Goal: Navigation & Orientation: Find specific page/section

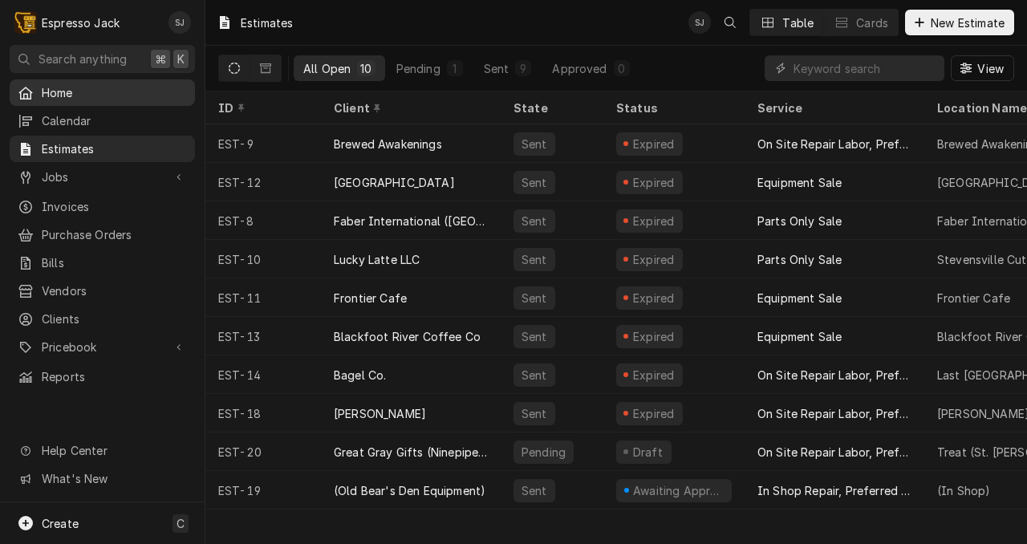
click at [75, 85] on span "Home" at bounding box center [114, 92] width 145 height 17
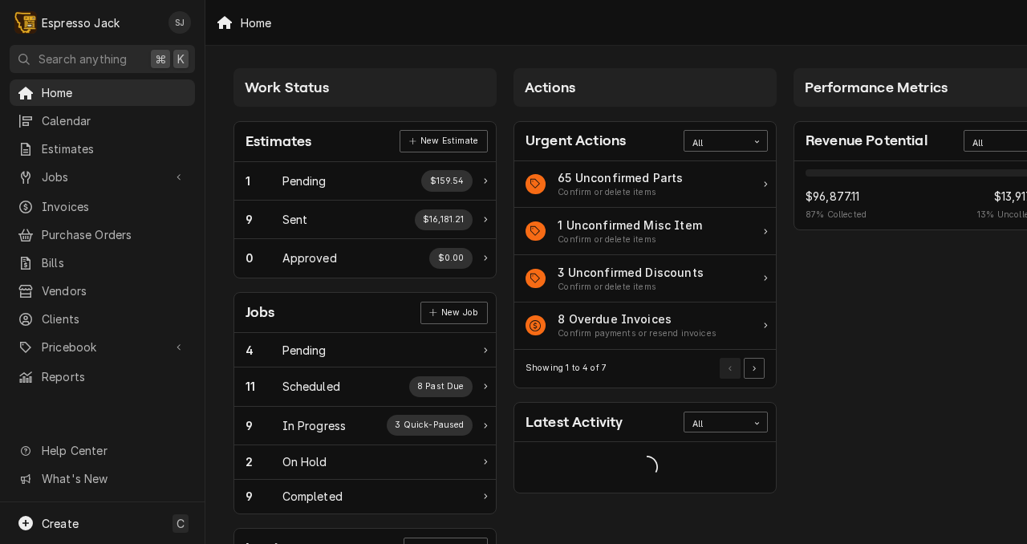
click at [63, 120] on span "Calendar" at bounding box center [114, 120] width 145 height 17
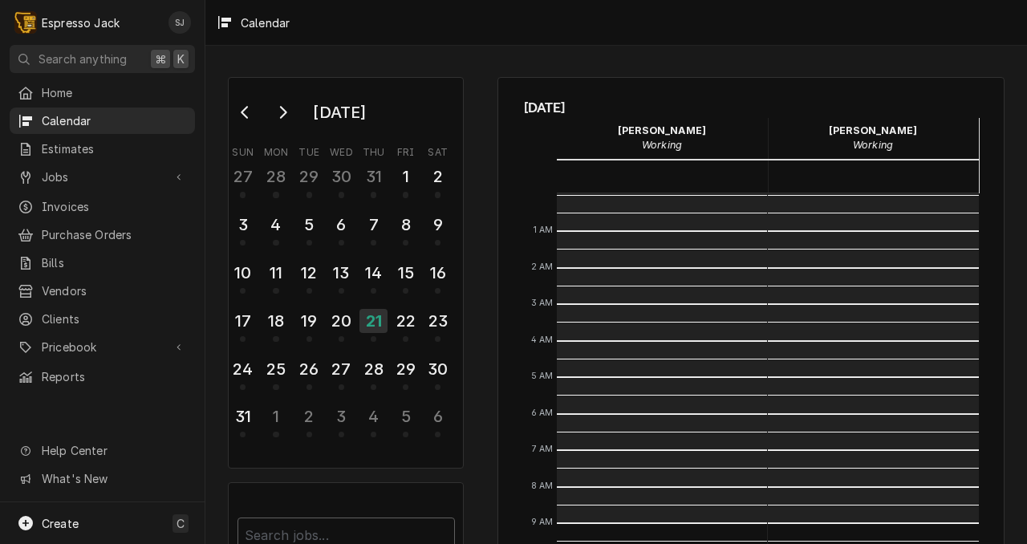
scroll to position [329, 0]
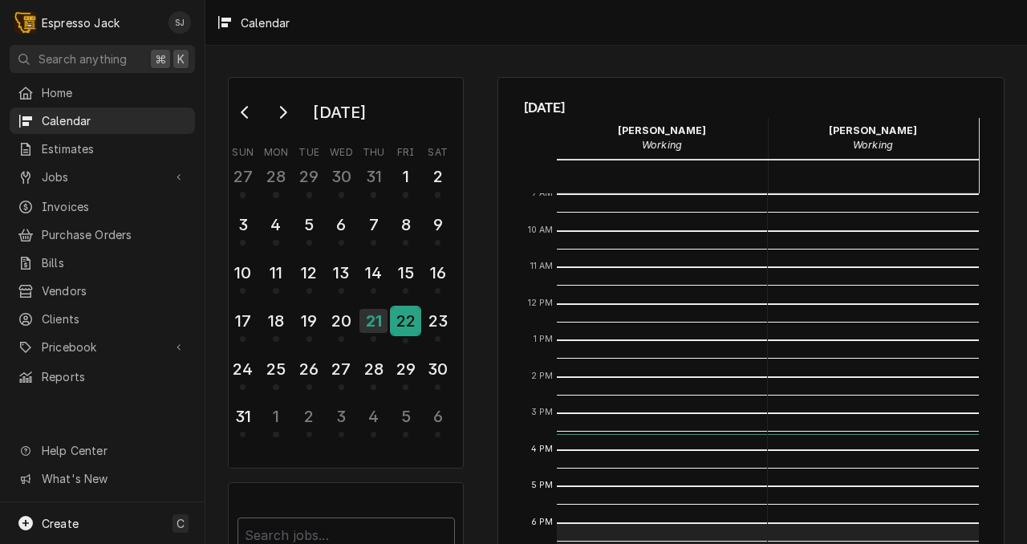
click at [411, 323] on div "22" at bounding box center [406, 320] width 28 height 27
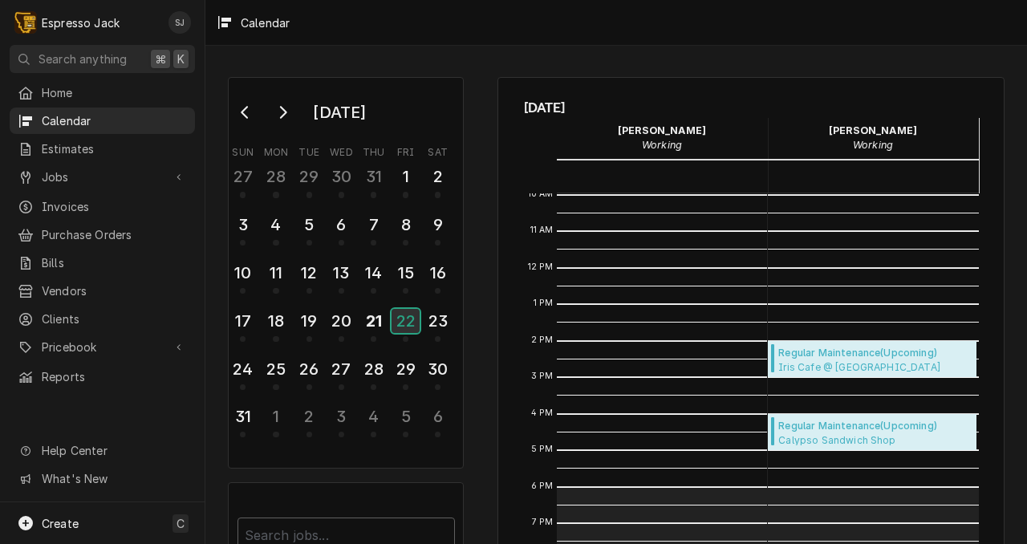
scroll to position [366, 0]
